Goal: Information Seeking & Learning: Learn about a topic

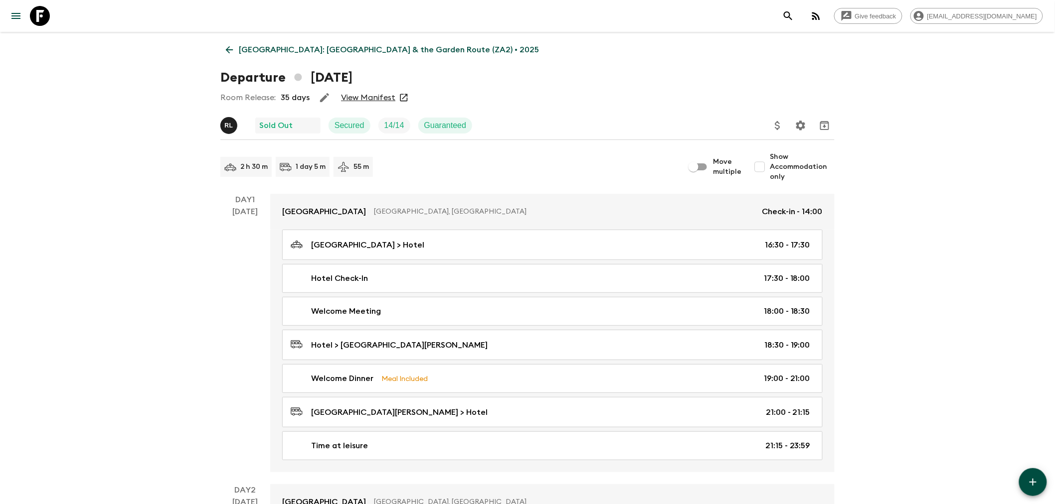
click at [221, 51] on link "[GEOGRAPHIC_DATA]: [GEOGRAPHIC_DATA] & the Garden Route (ZA2) • 2025" at bounding box center [382, 50] width 324 height 20
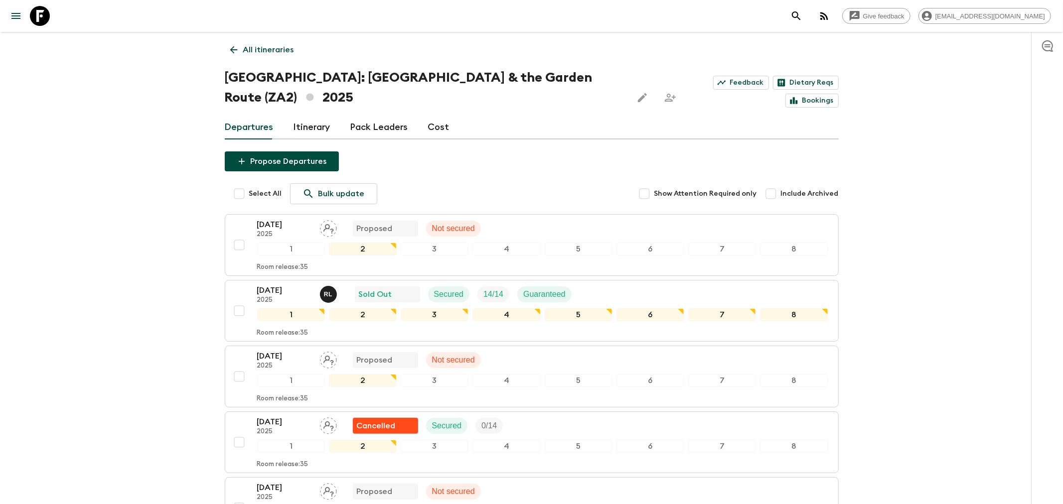
click at [834, 18] on button "button" at bounding box center [824, 16] width 20 height 20
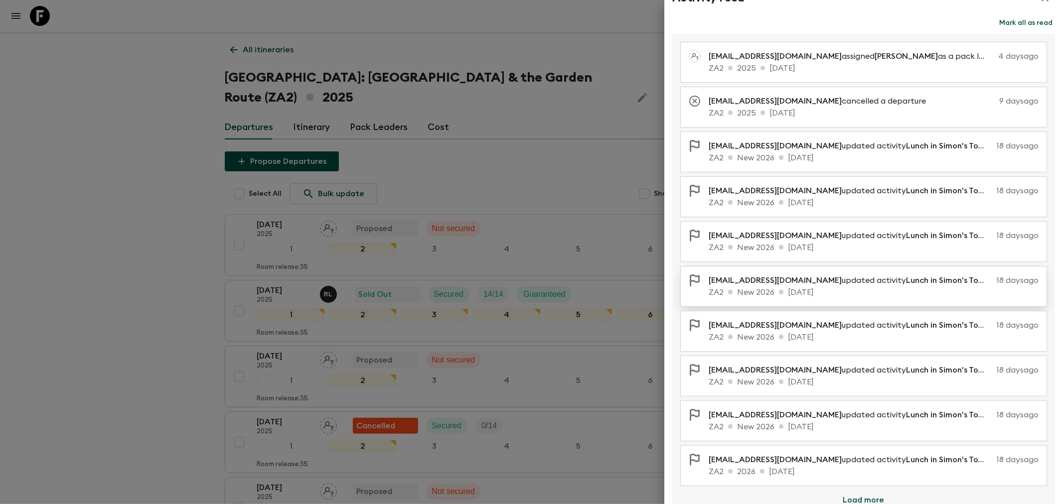
scroll to position [50, 0]
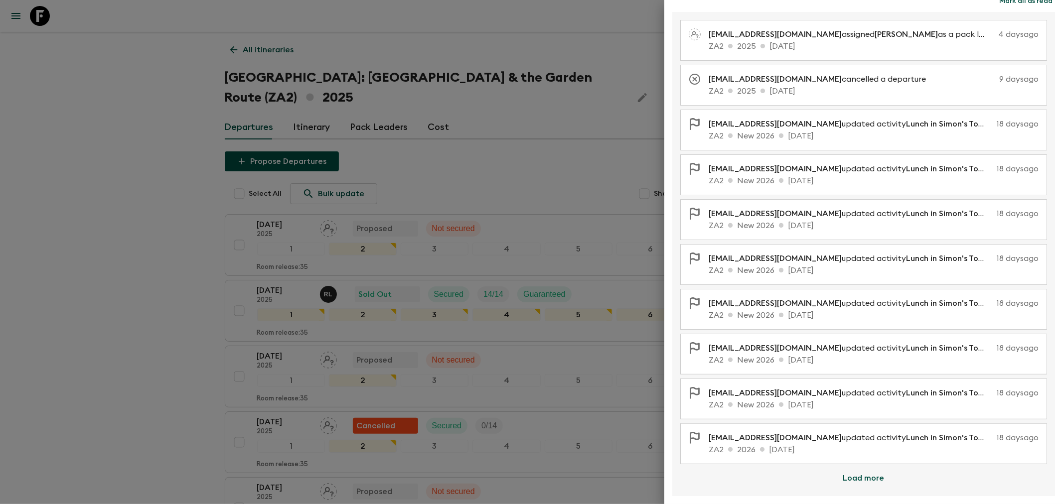
click at [873, 476] on button "Load more" at bounding box center [863, 479] width 65 height 20
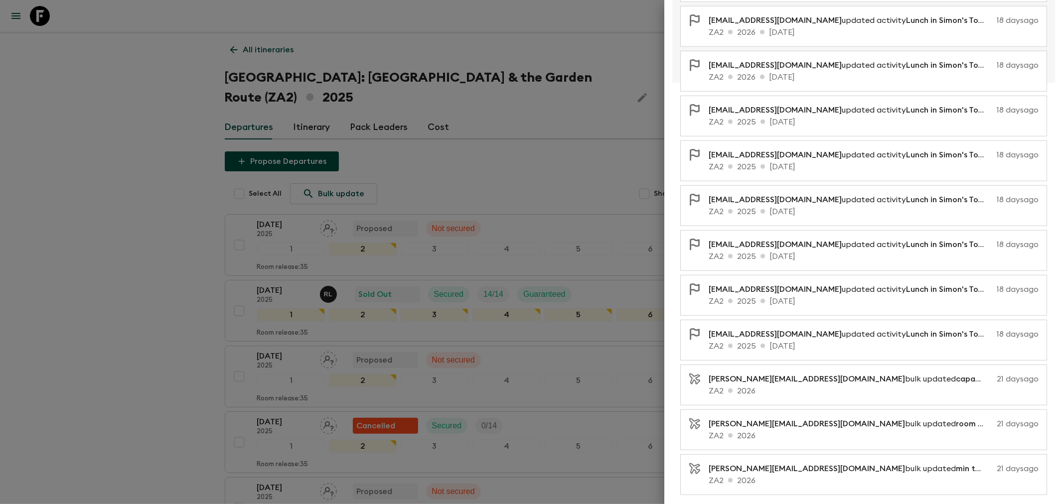
scroll to position [484, 0]
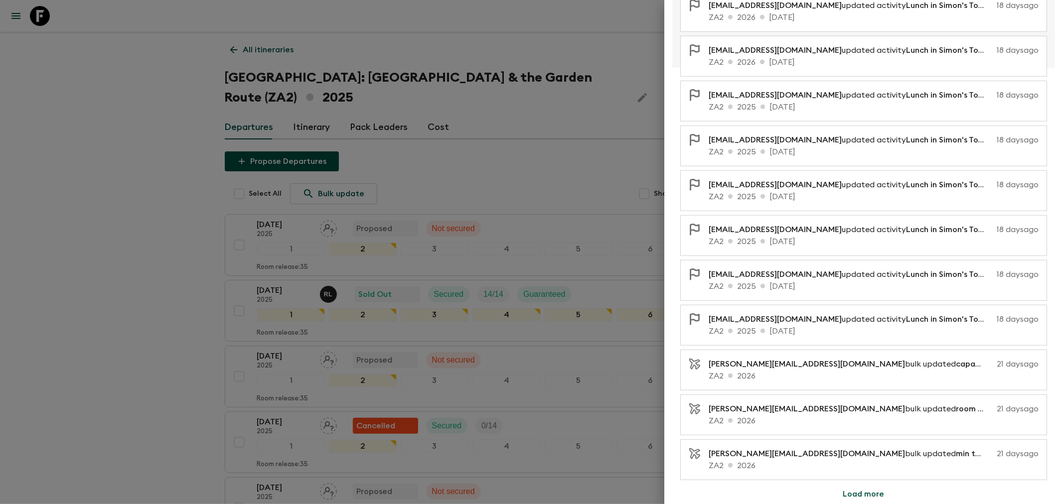
click at [871, 501] on button "Load more" at bounding box center [863, 494] width 65 height 20
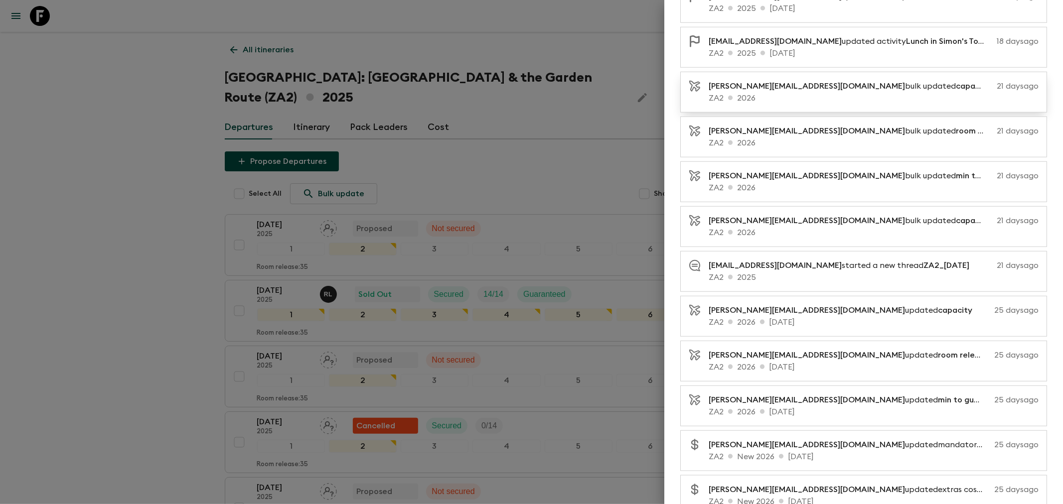
scroll to position [927, 0]
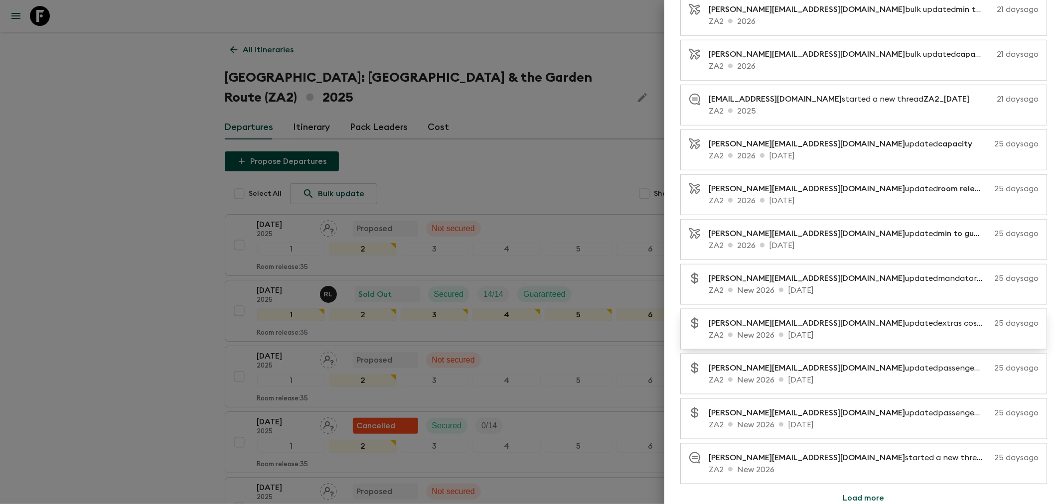
click at [853, 313] on div "[PERSON_NAME][EMAIL_ADDRESS][DOMAIN_NAME] updated extras costs [DATE] ZA2 New 2…" at bounding box center [863, 329] width 367 height 41
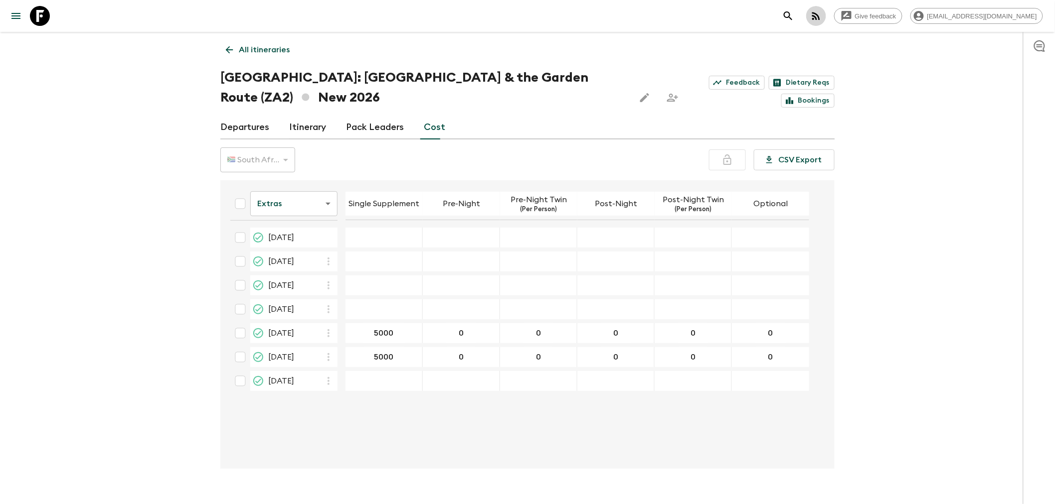
click at [822, 16] on icon "button" at bounding box center [816, 16] width 12 height 12
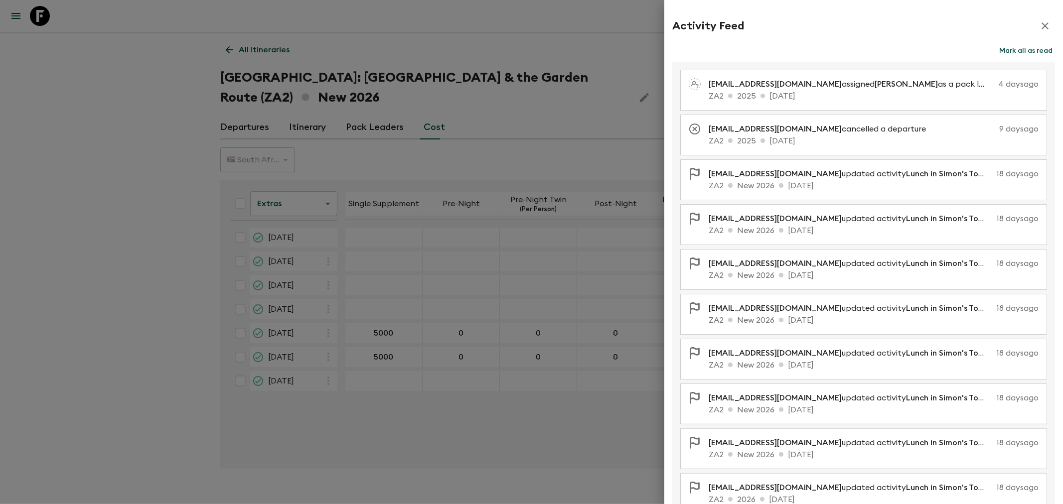
click at [461, 147] on div at bounding box center [531, 252] width 1063 height 504
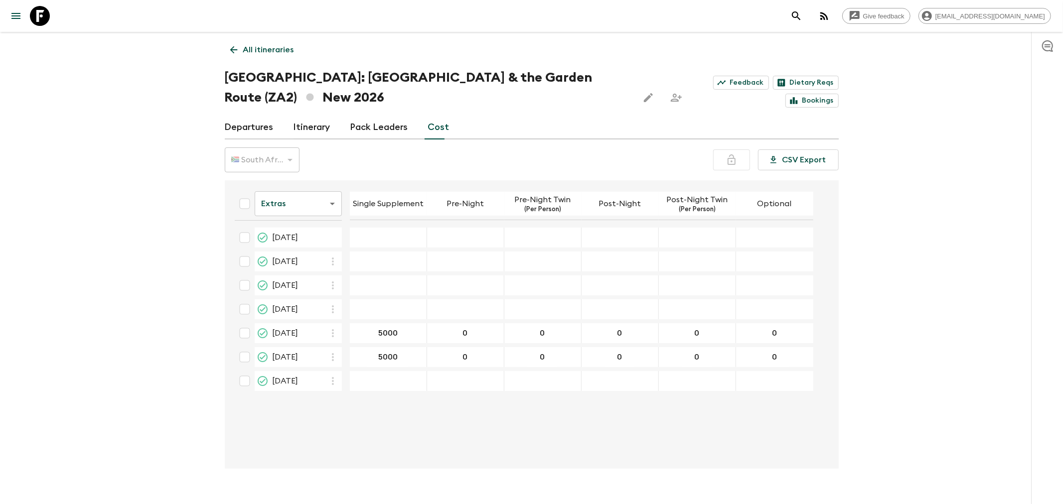
click at [323, 197] on body "Give feedback [EMAIL_ADDRESS][DOMAIN_NAME] All itineraries [GEOGRAPHIC_DATA]: […" at bounding box center [531, 262] width 1063 height 524
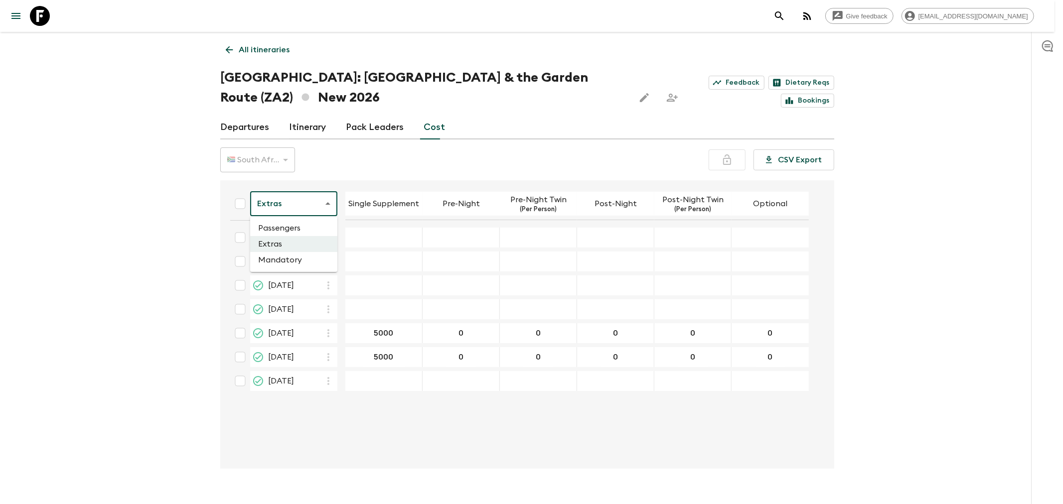
click at [285, 225] on li "Passengers" at bounding box center [293, 228] width 87 height 16
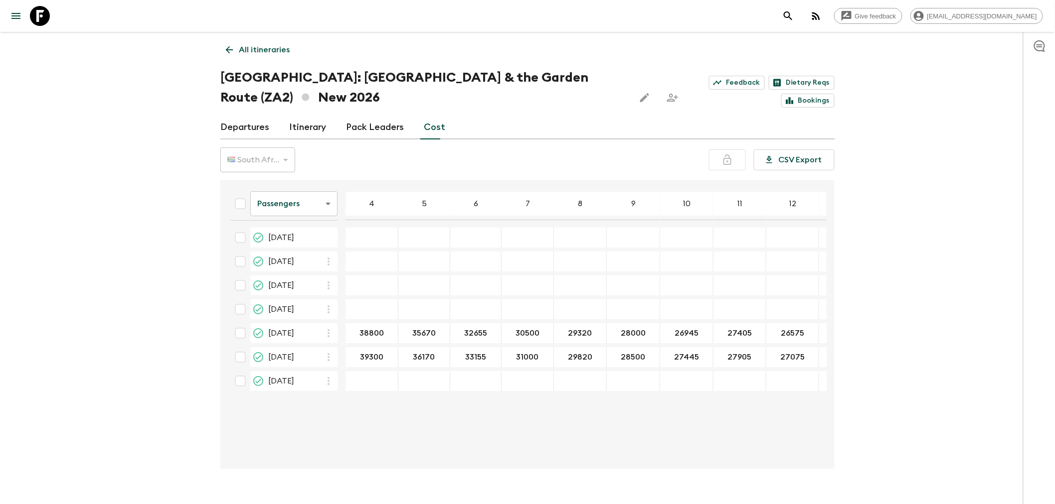
click at [323, 201] on body "Give feedback [EMAIL_ADDRESS][DOMAIN_NAME] All itineraries [GEOGRAPHIC_DATA]: […" at bounding box center [527, 262] width 1055 height 524
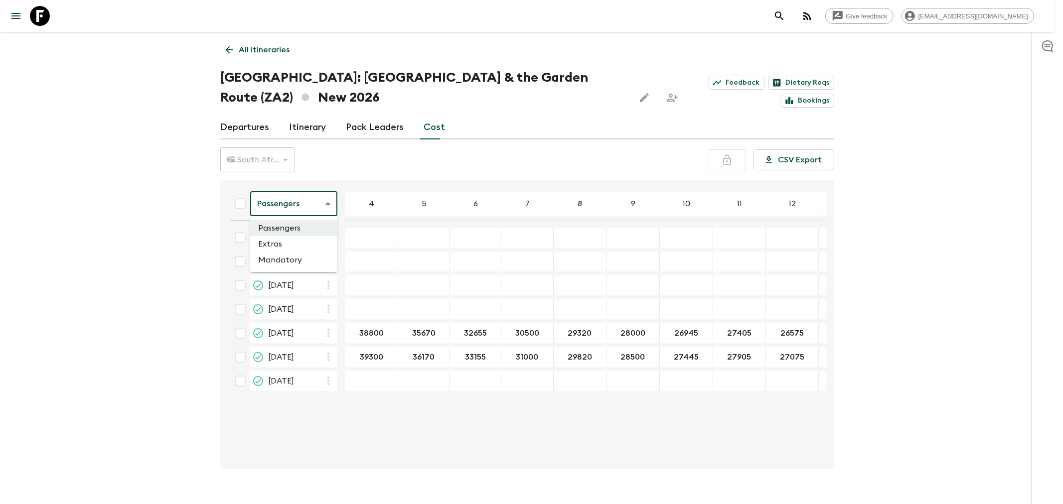
click at [315, 260] on li "Mandatory" at bounding box center [293, 260] width 87 height 16
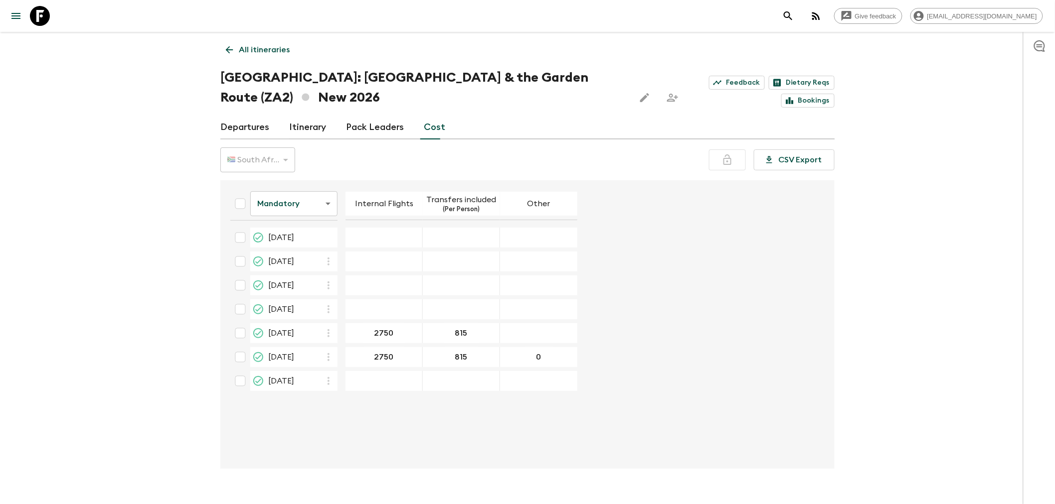
click at [320, 199] on body "Give feedback [EMAIL_ADDRESS][DOMAIN_NAME] All itineraries [GEOGRAPHIC_DATA]: […" at bounding box center [527, 262] width 1055 height 524
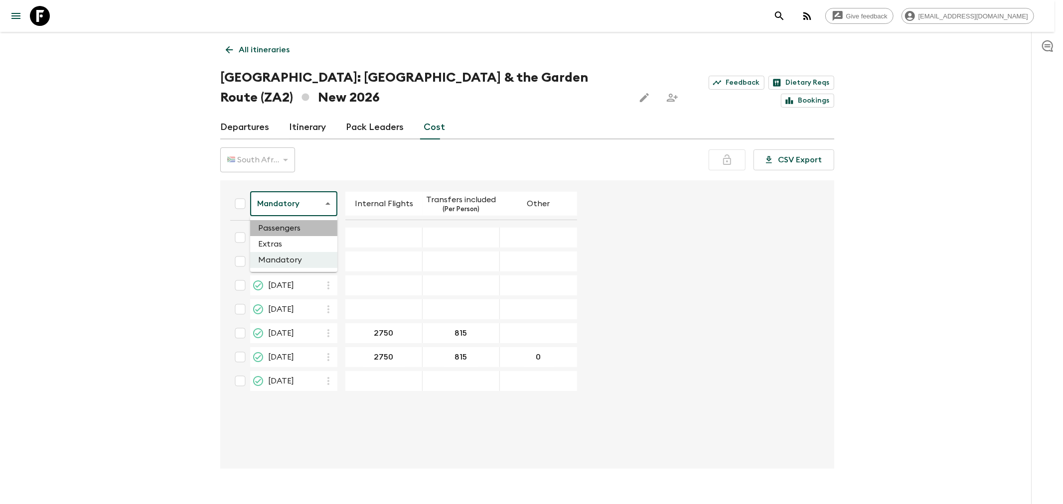
click at [308, 232] on li "Passengers" at bounding box center [293, 228] width 87 height 16
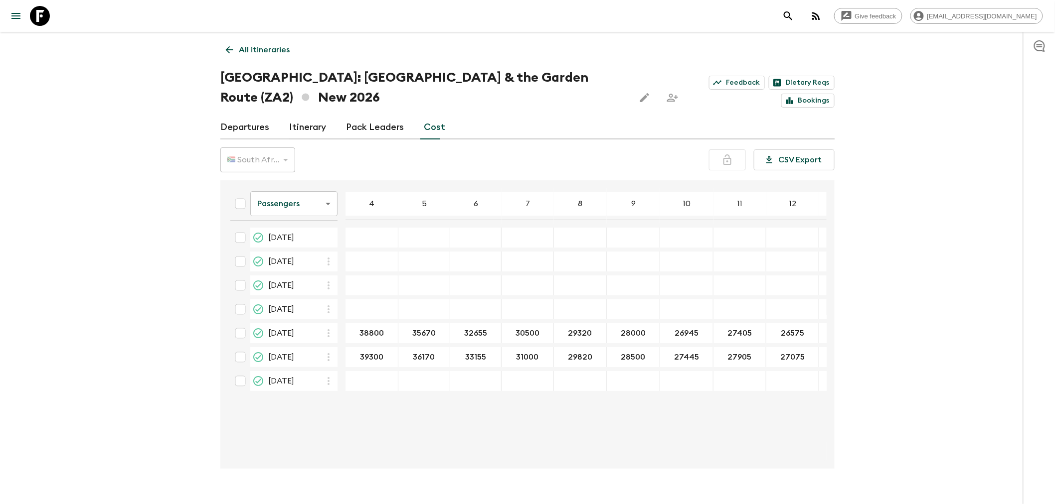
click at [257, 129] on link "Departures" at bounding box center [244, 128] width 49 height 24
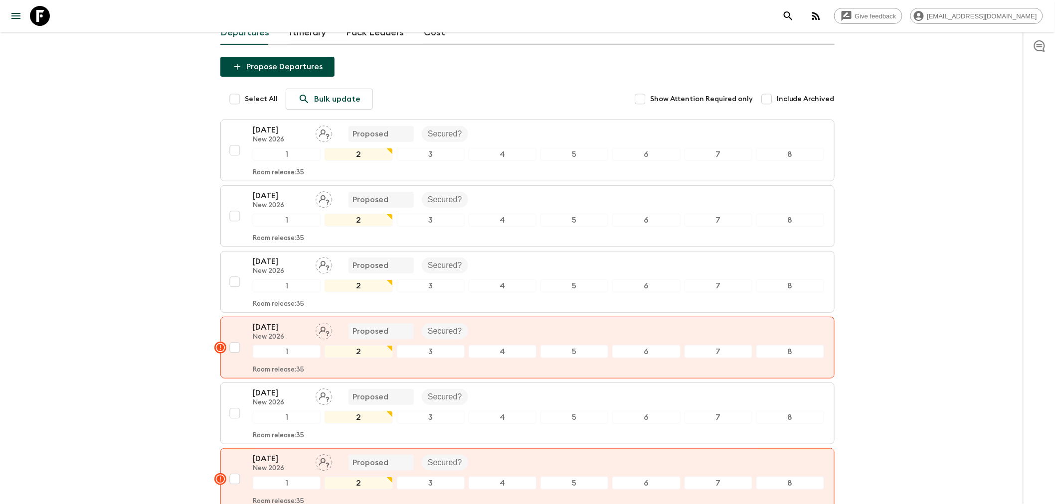
scroll to position [92, 0]
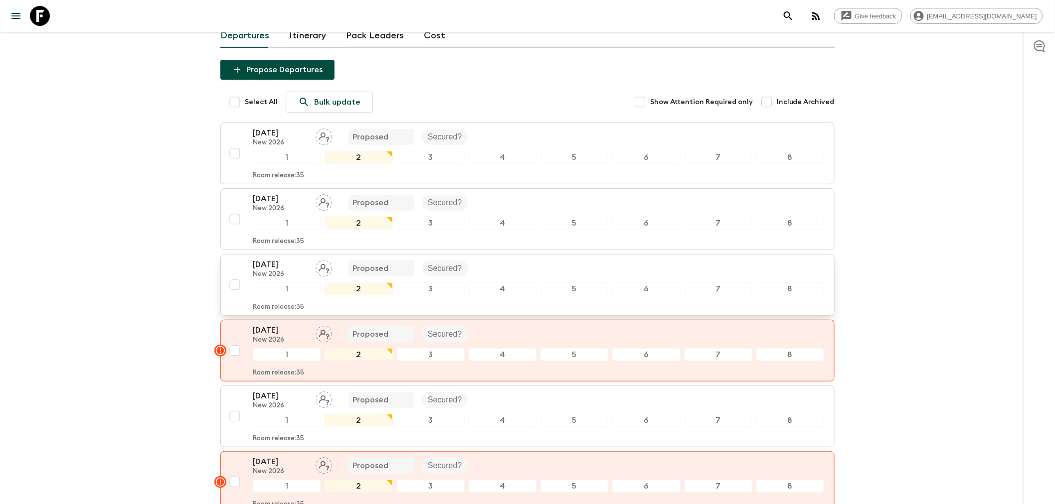
click at [519, 264] on div "[DATE] New 2026 Proposed Secured?" at bounding box center [538, 269] width 571 height 20
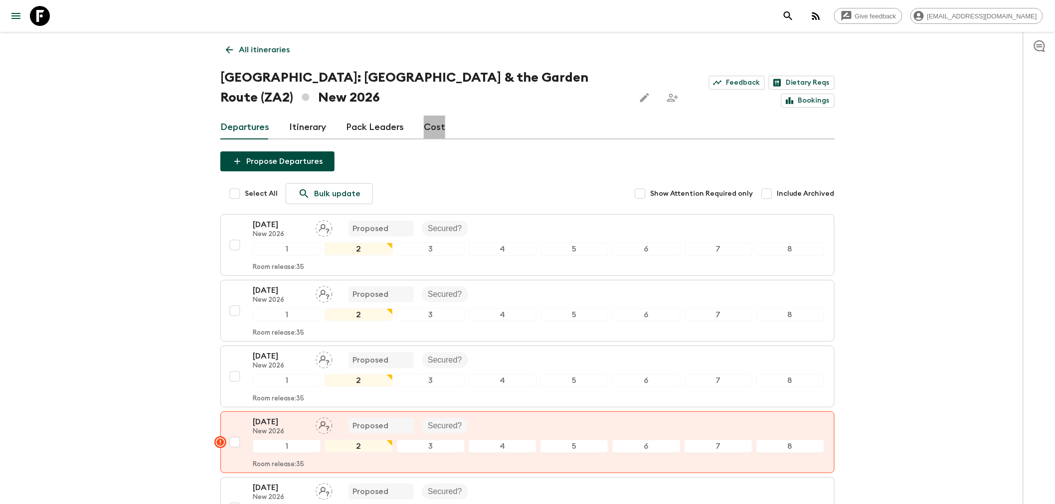
click at [433, 127] on link "Cost" at bounding box center [434, 128] width 21 height 24
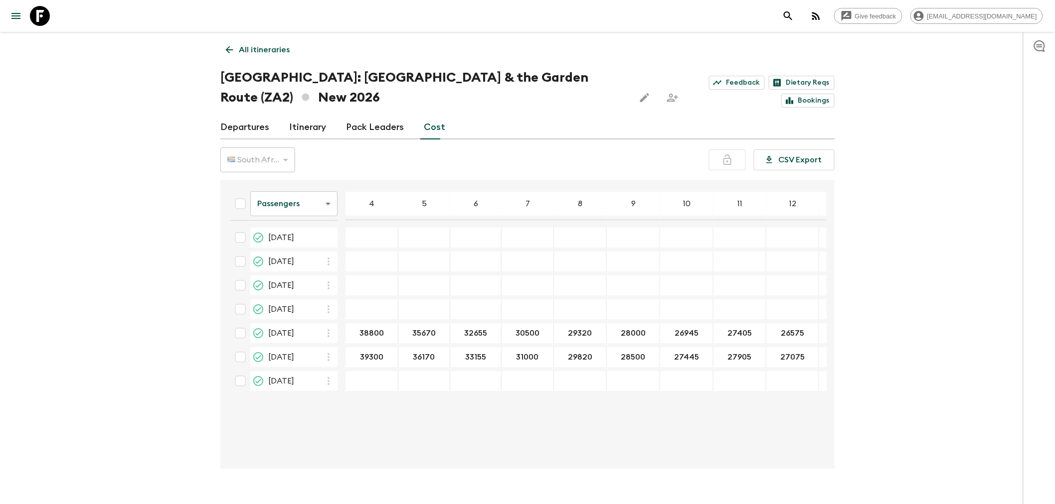
click at [826, 14] on div "button" at bounding box center [822, 11] width 8 height 10
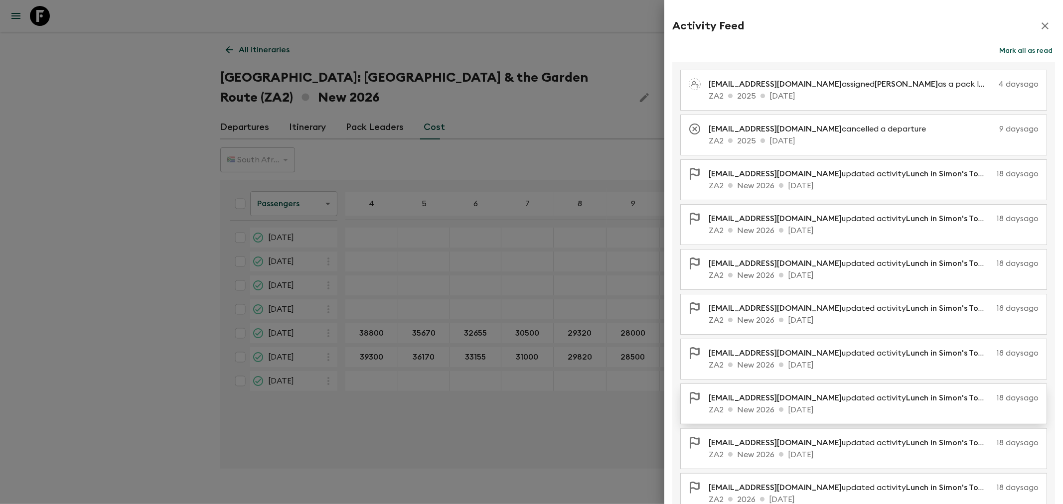
scroll to position [50, 0]
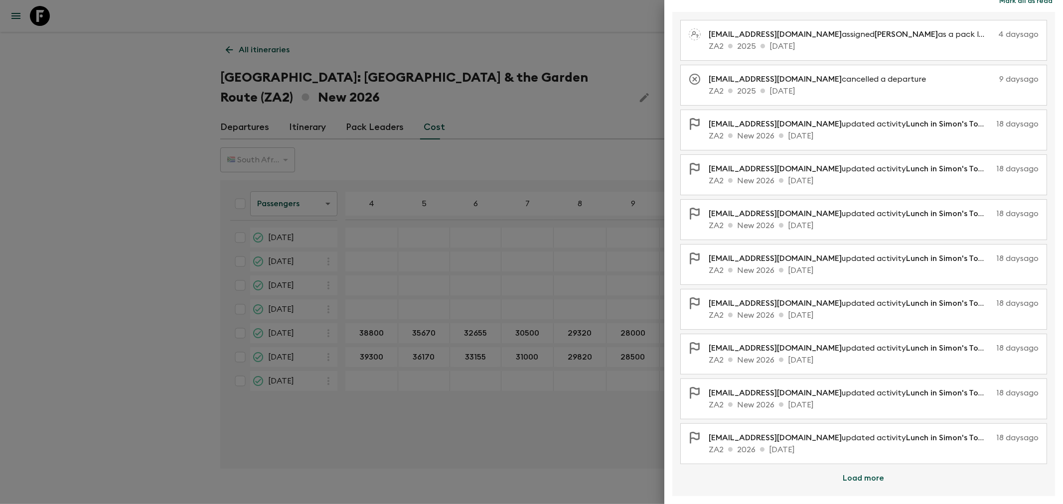
click at [865, 477] on button "Load more" at bounding box center [863, 479] width 65 height 20
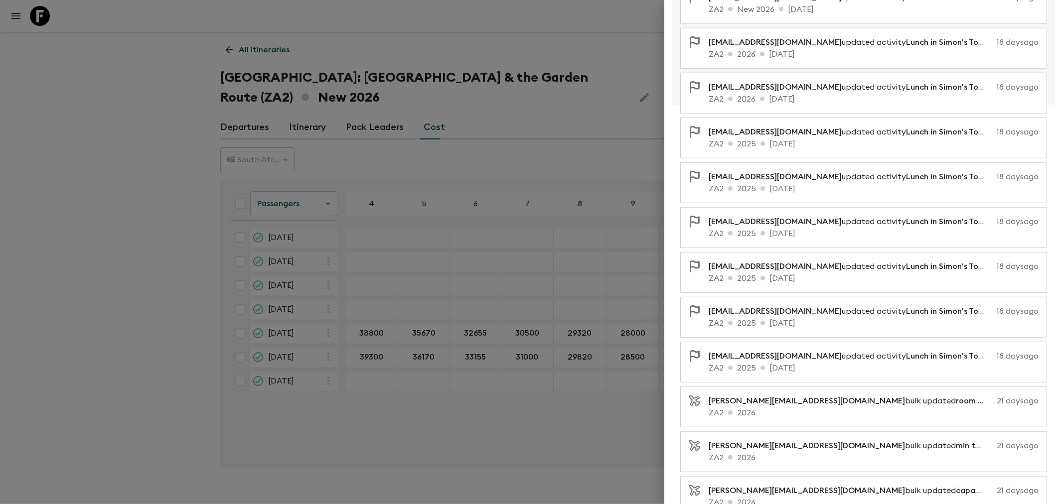
scroll to position [484, 0]
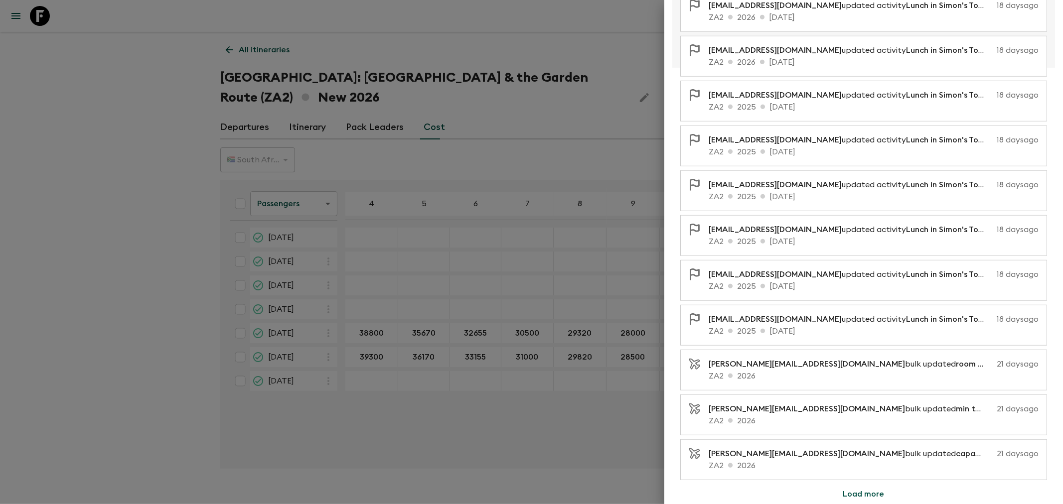
click at [865, 492] on button "Load more" at bounding box center [863, 494] width 65 height 20
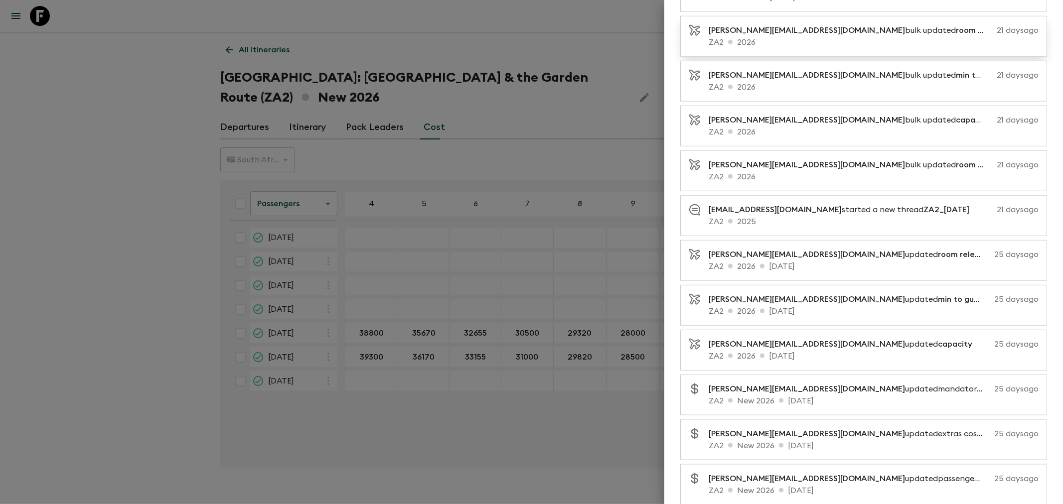
scroll to position [934, 0]
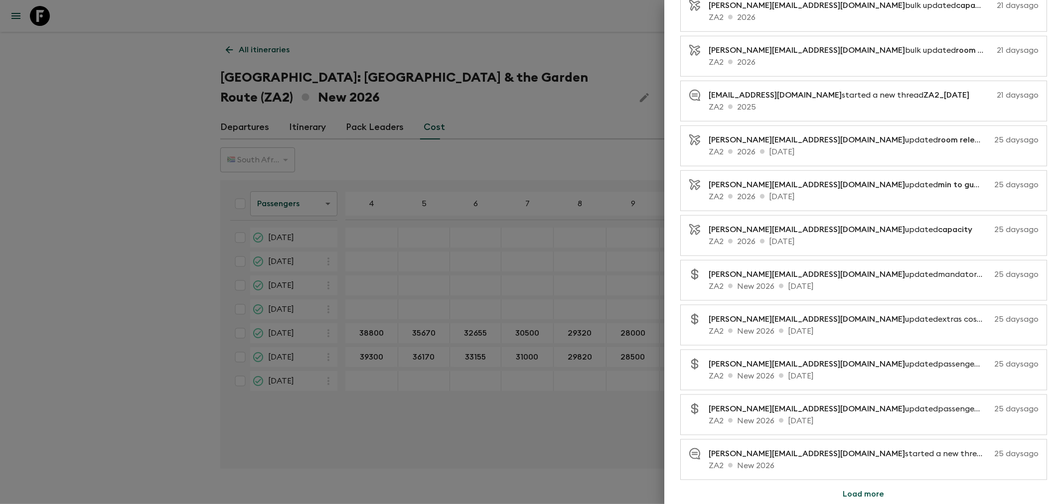
click at [873, 500] on button "Load more" at bounding box center [863, 494] width 65 height 20
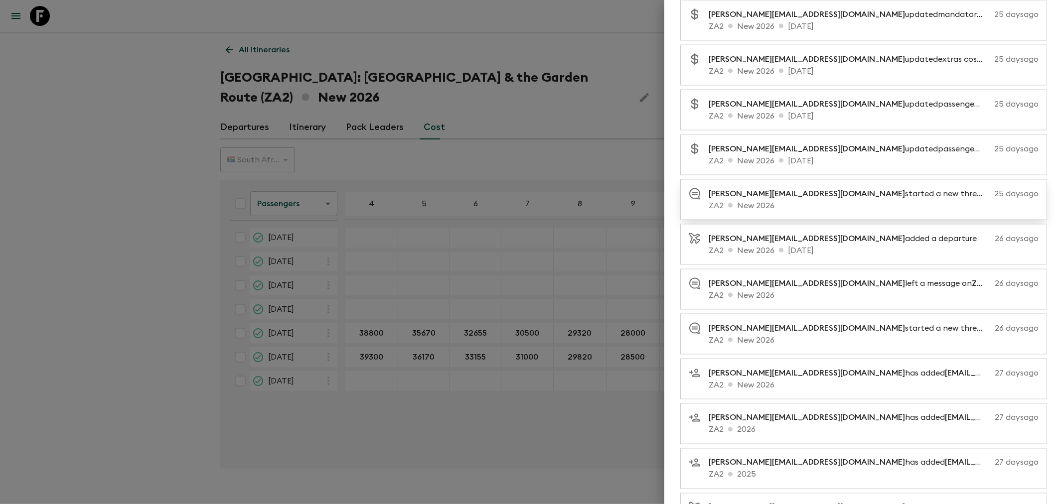
scroll to position [1210, 0]
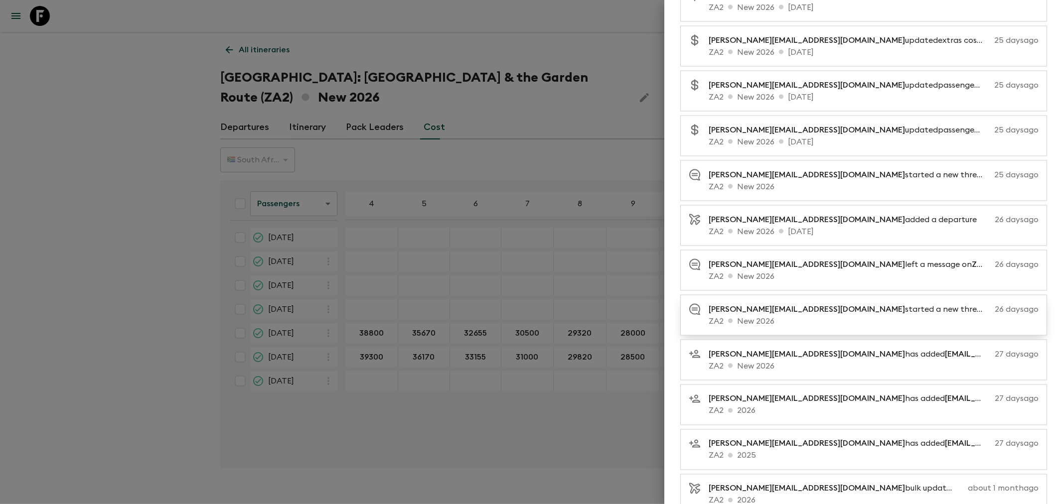
click at [864, 319] on p "ZA2 New 2026" at bounding box center [874, 321] width 330 height 12
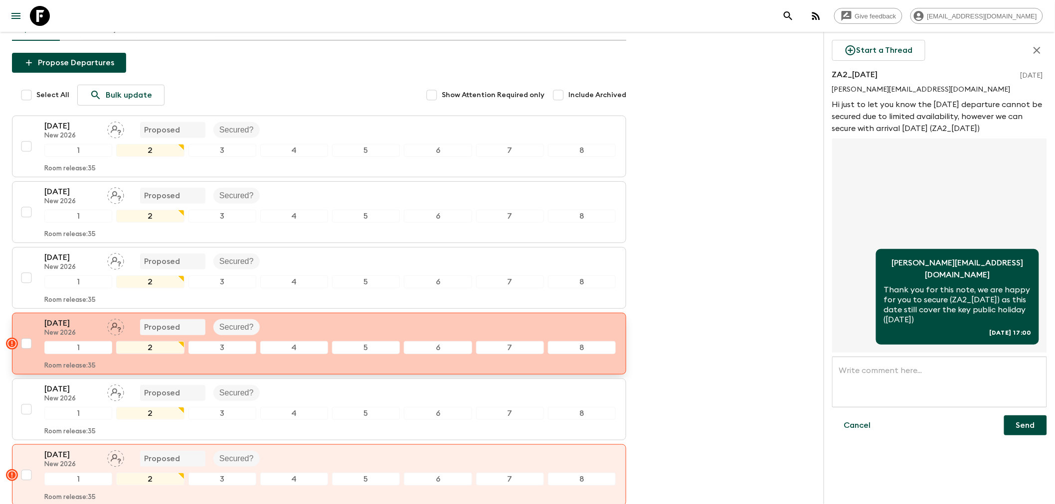
scroll to position [111, 0]
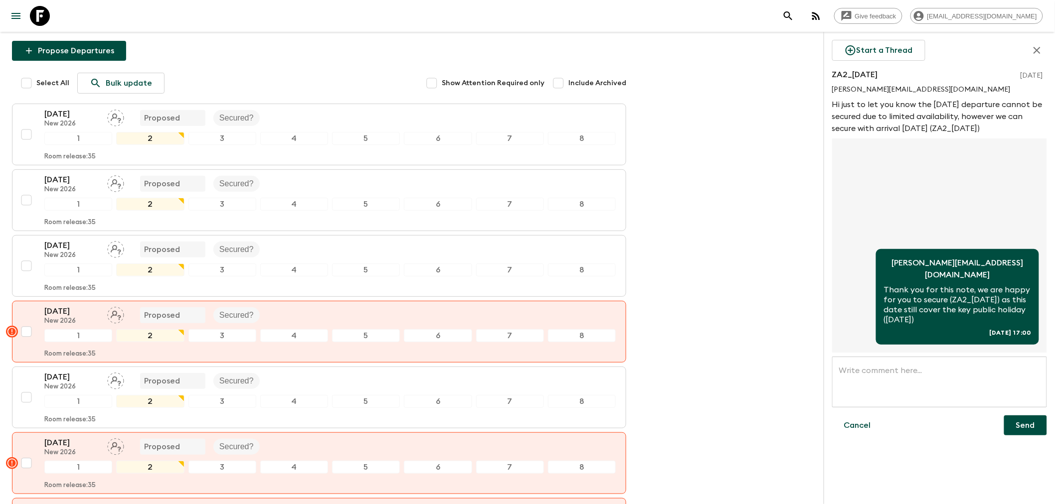
click at [15, 18] on icon "menu" at bounding box center [15, 16] width 9 height 6
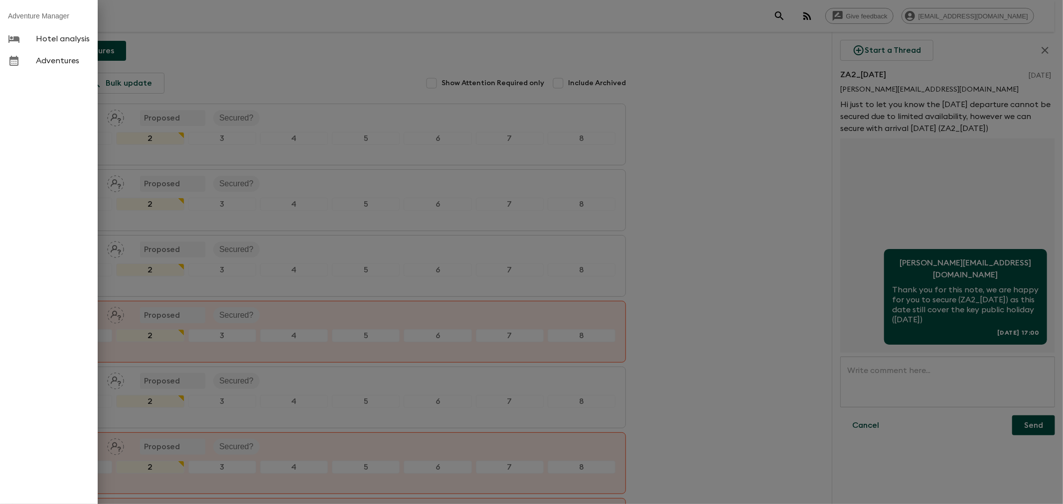
click at [238, 22] on div at bounding box center [531, 252] width 1063 height 504
